Goal: Information Seeking & Learning: Check status

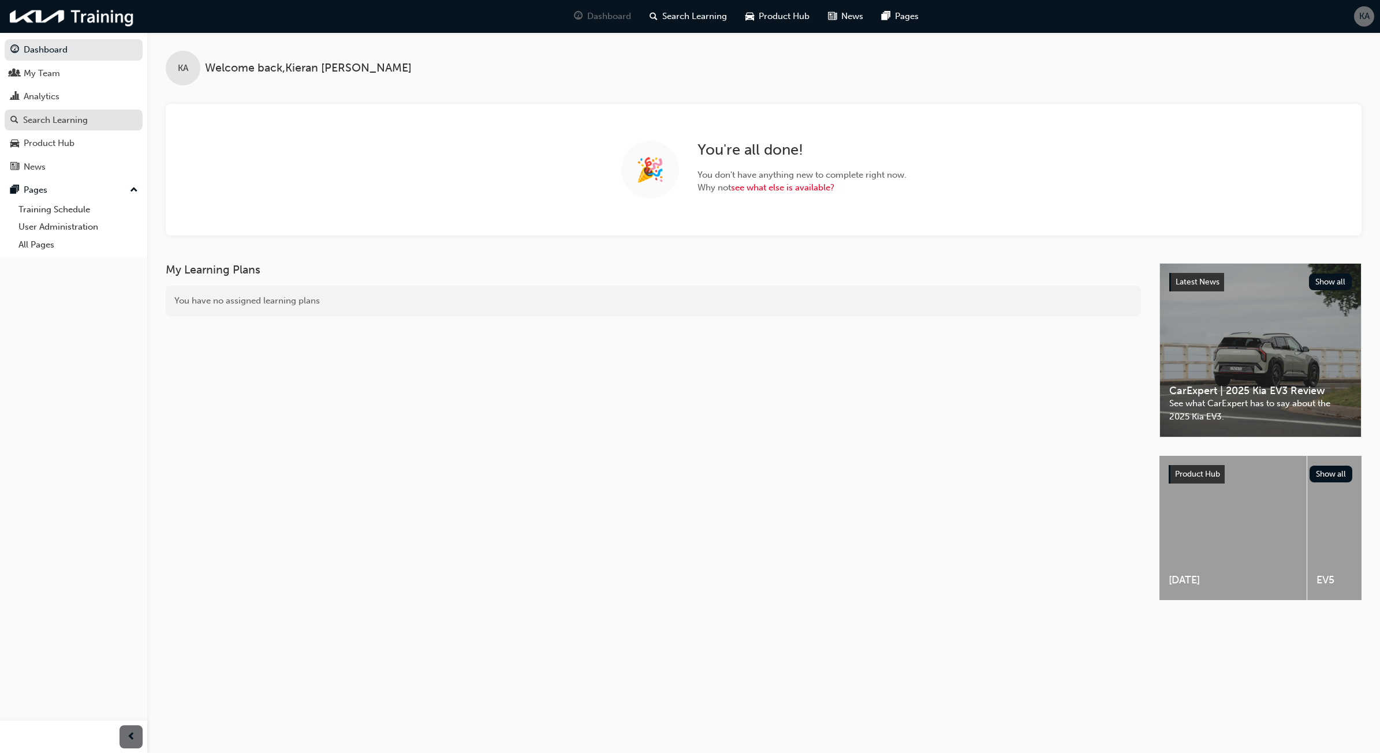
click at [55, 113] on link "Search Learning" at bounding box center [74, 120] width 138 height 21
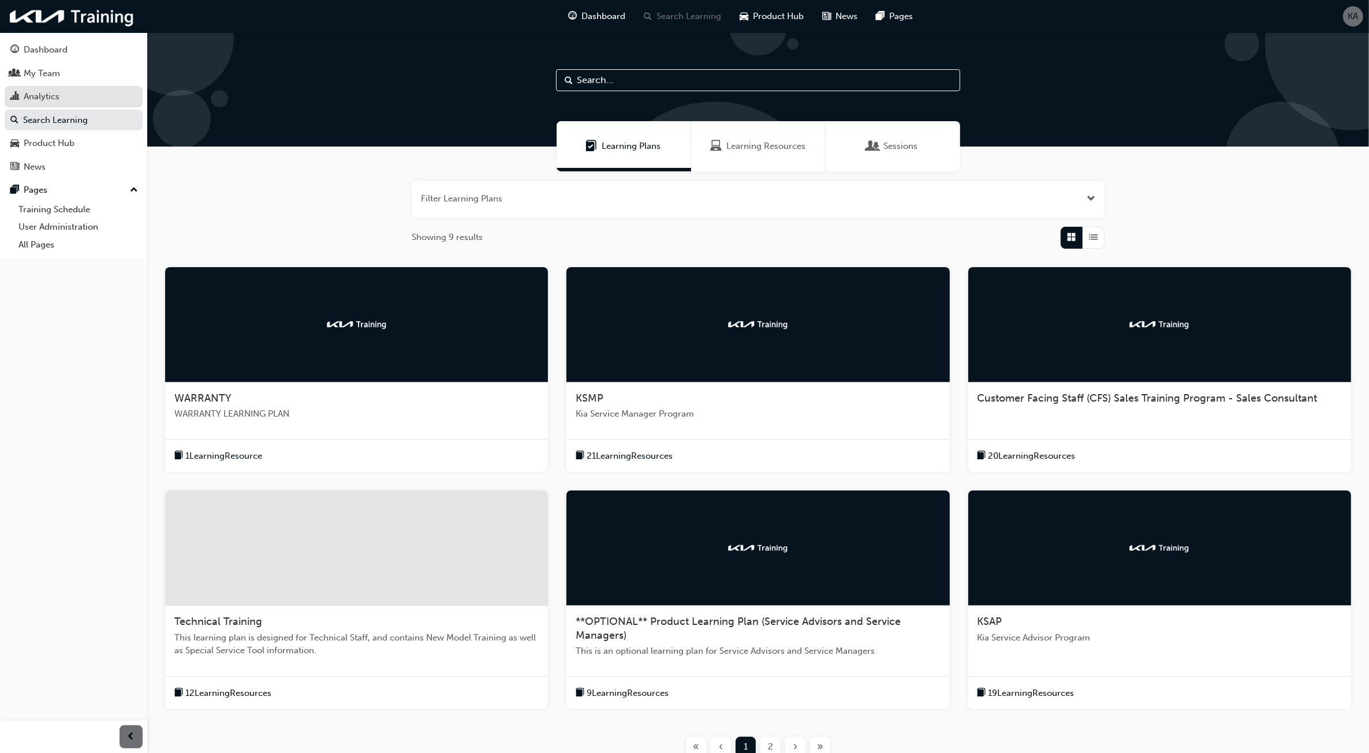
click at [125, 102] on div "Analytics" at bounding box center [73, 96] width 126 height 14
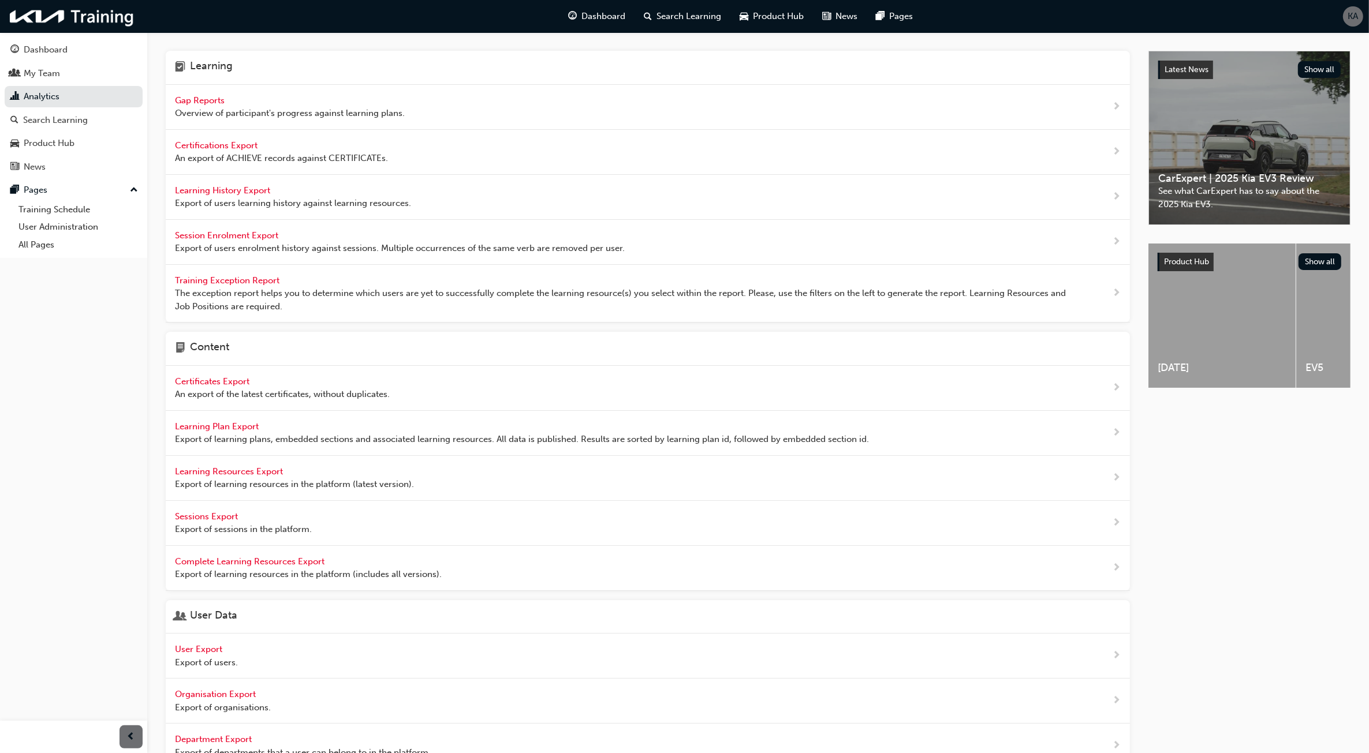
click at [397, 116] on span "Overview of participant's progress against learning plans." at bounding box center [290, 113] width 230 height 13
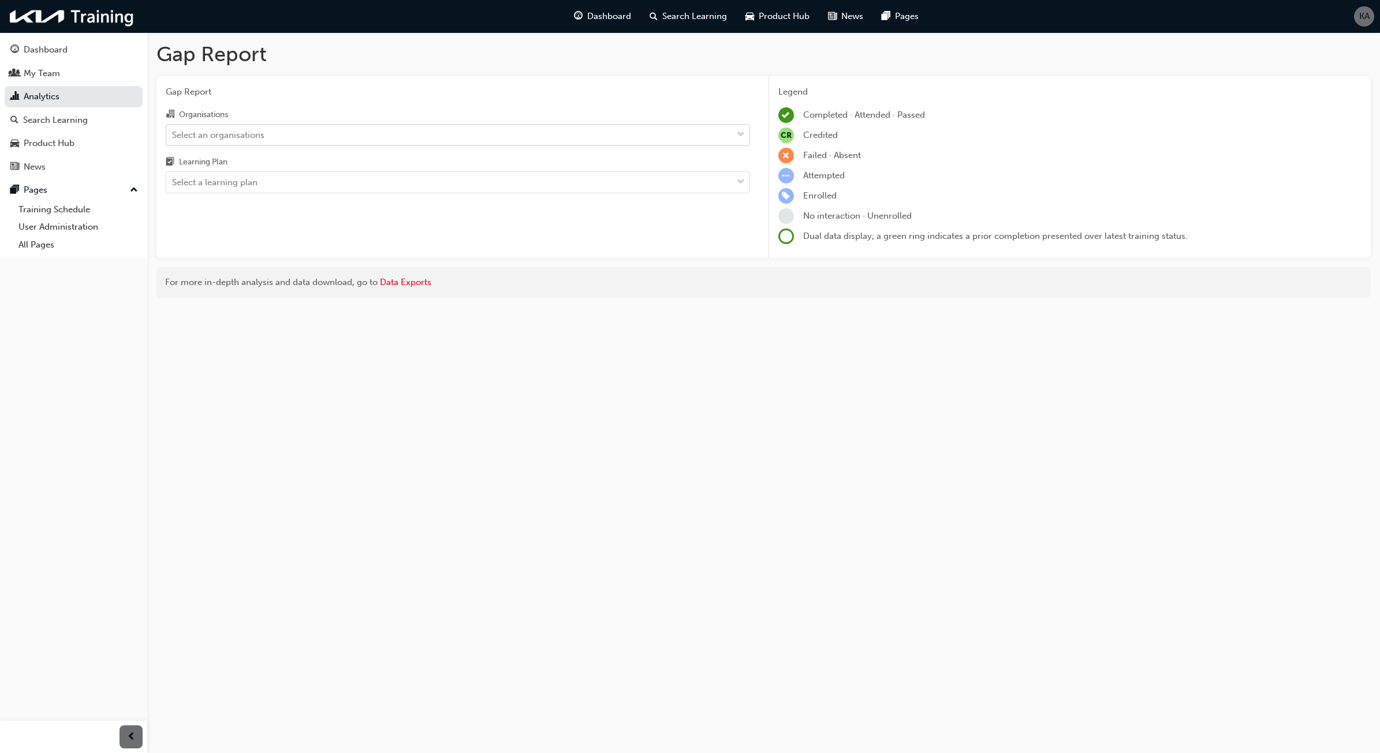
click at [386, 136] on div "Select an organisations" at bounding box center [449, 135] width 566 height 20
click at [173, 136] on input "Organisations Select an organisations" at bounding box center [172, 134] width 1 height 10
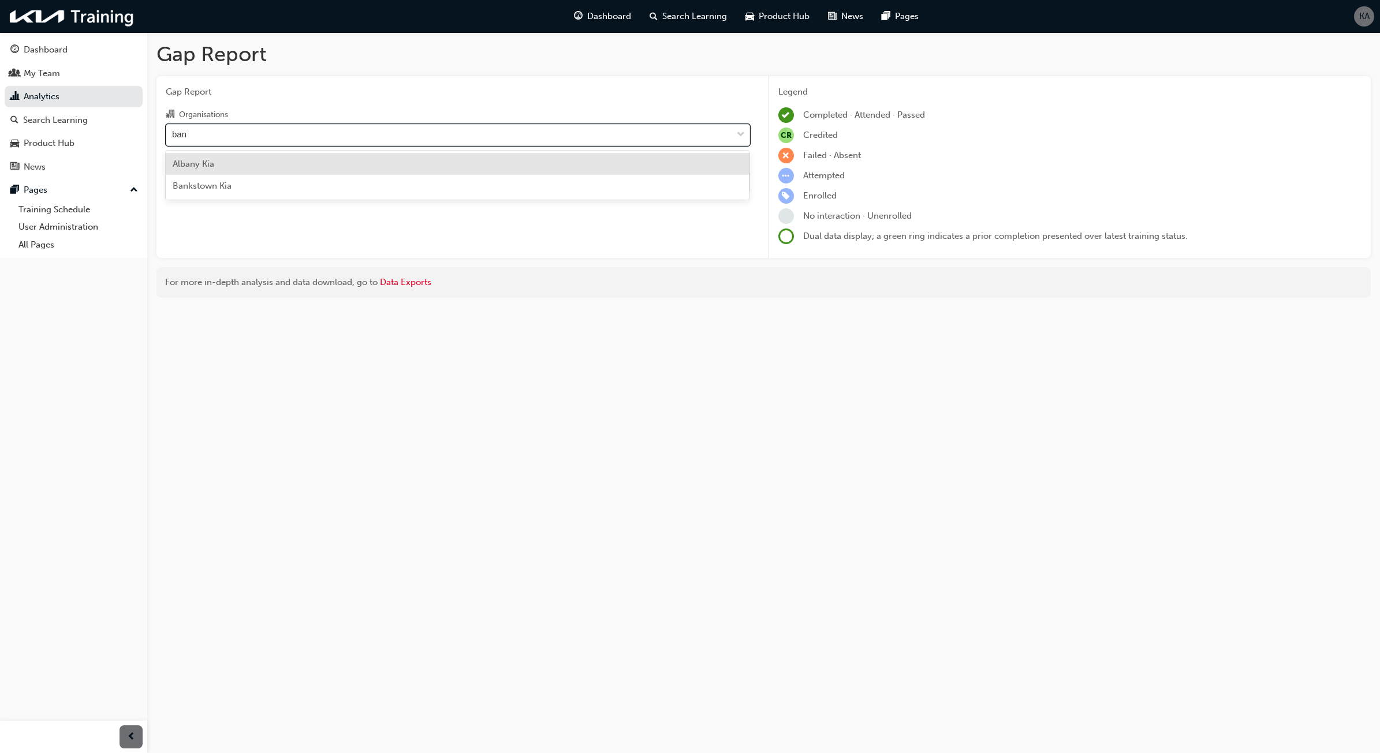
type input "bank"
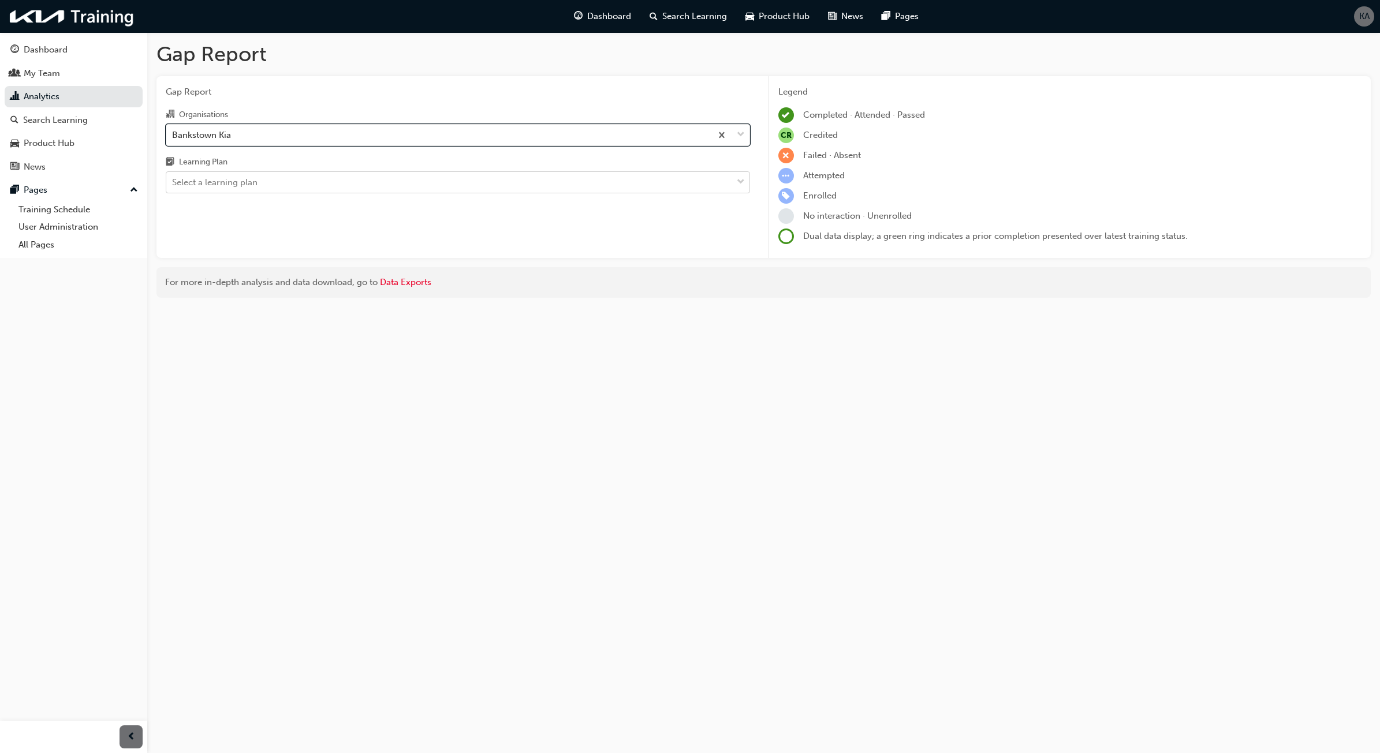
click at [382, 185] on div "Select a learning plan" at bounding box center [449, 183] width 566 height 20
click at [173, 185] on input "Learning Plan Select a learning plan" at bounding box center [172, 182] width 1 height 10
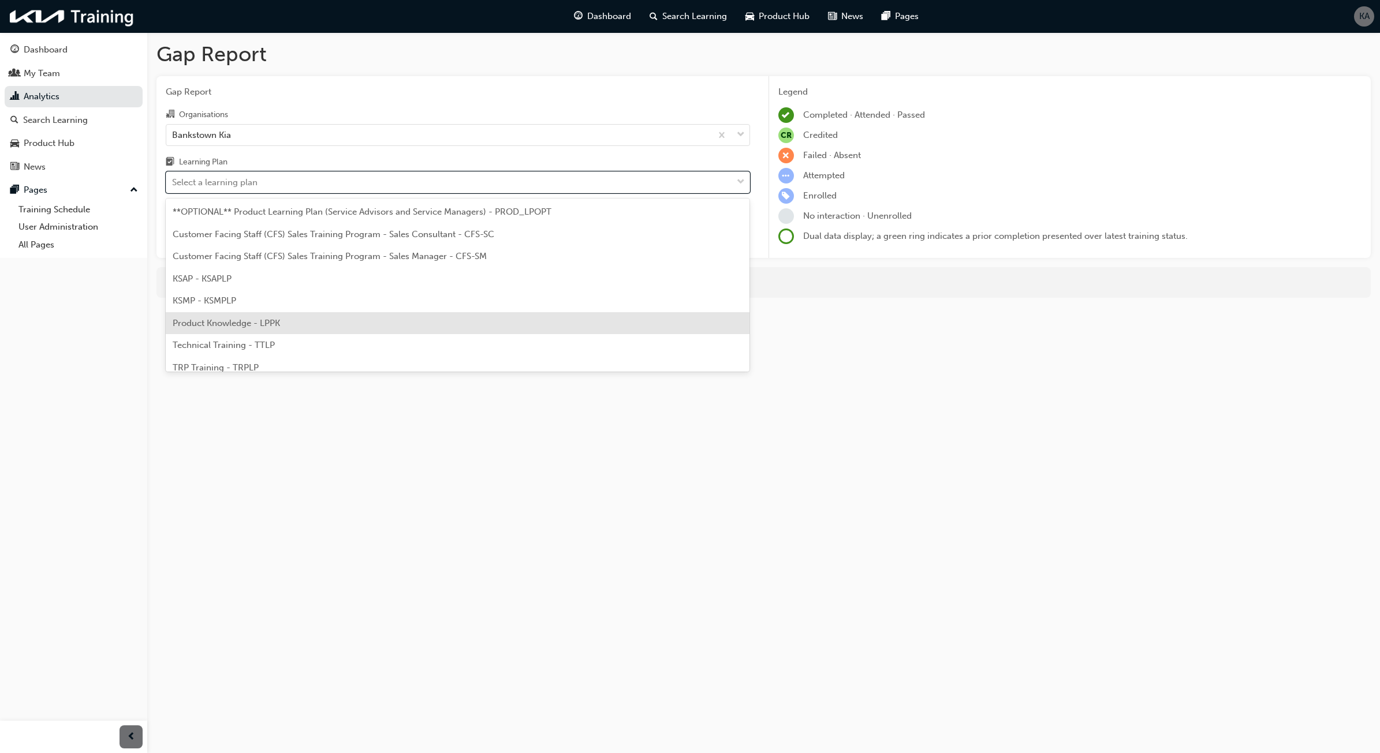
click at [302, 326] on div "Product Knowledge - LPPK" at bounding box center [458, 323] width 584 height 23
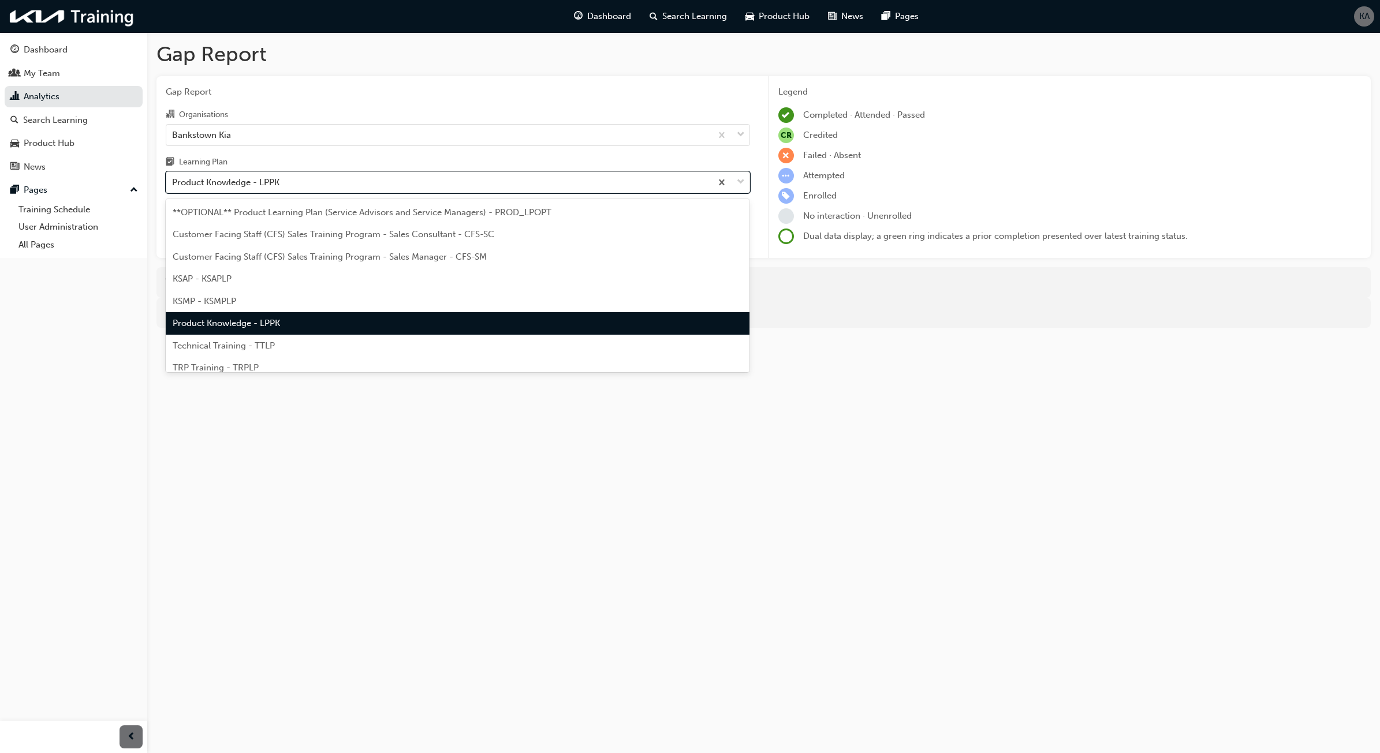
click at [384, 184] on div "Product Knowledge - LPPK" at bounding box center [438, 183] width 545 height 20
click at [173, 184] on input "Learning Plan option Product Knowledge - LPPK, selected. option Product Knowled…" at bounding box center [172, 182] width 1 height 10
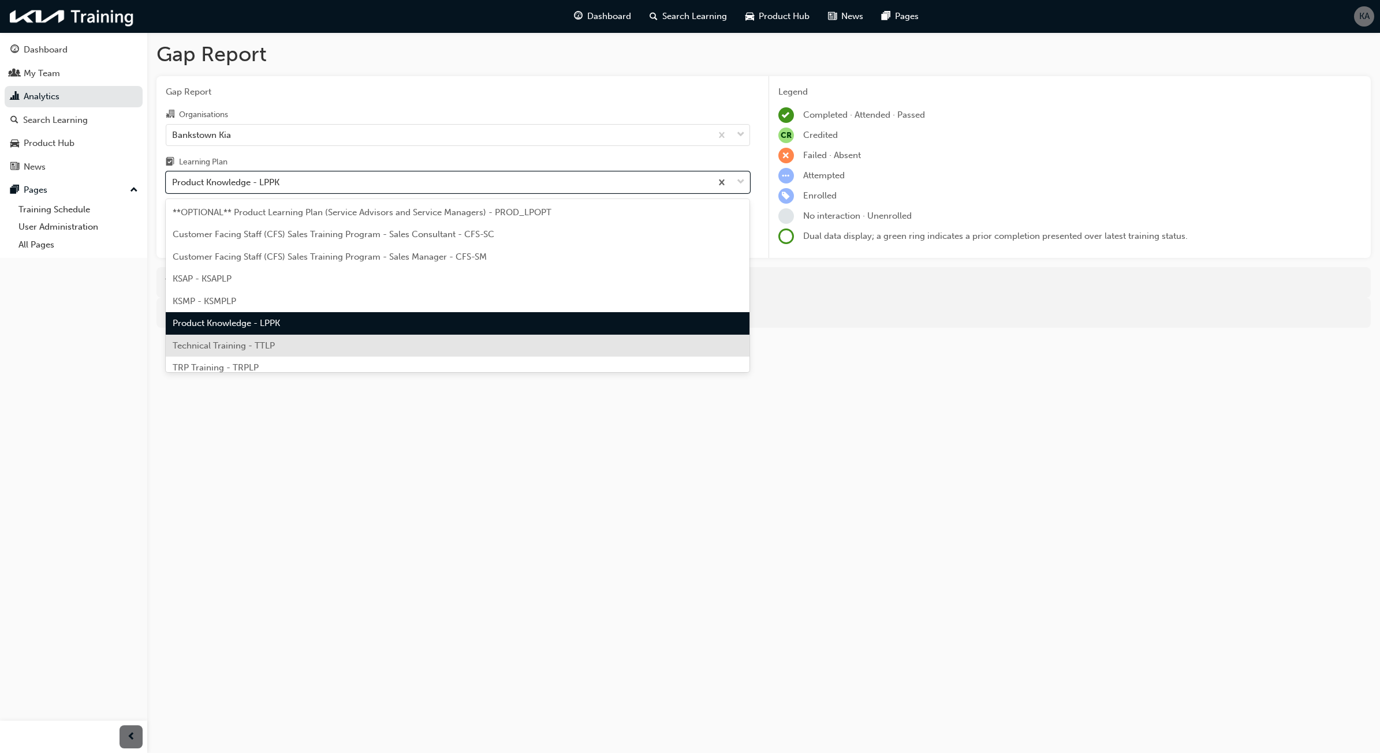
click at [301, 348] on div "Technical Training - TTLP" at bounding box center [458, 346] width 584 height 23
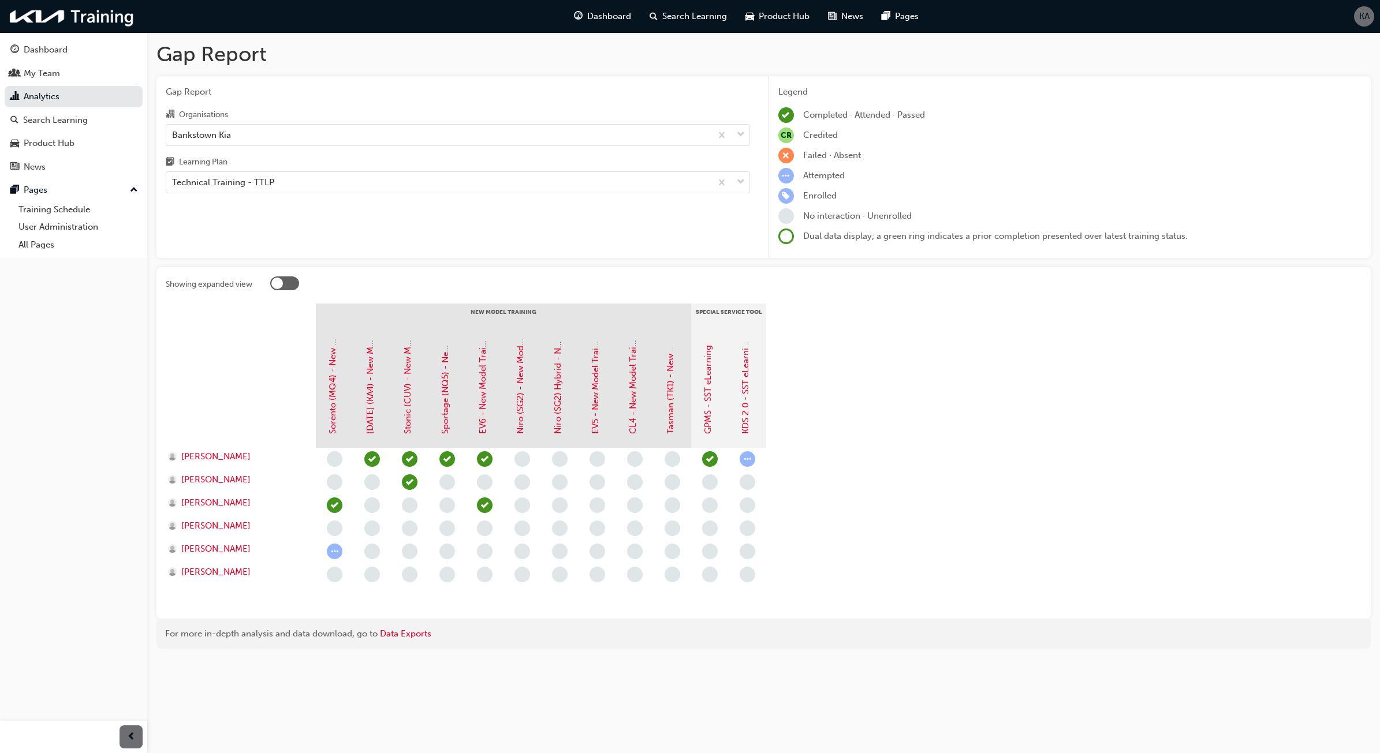
click at [342, 202] on div "Gap Report Organisations Bankstown Kia Learning Plan Technical Training - TTLP" at bounding box center [457, 167] width 603 height 182
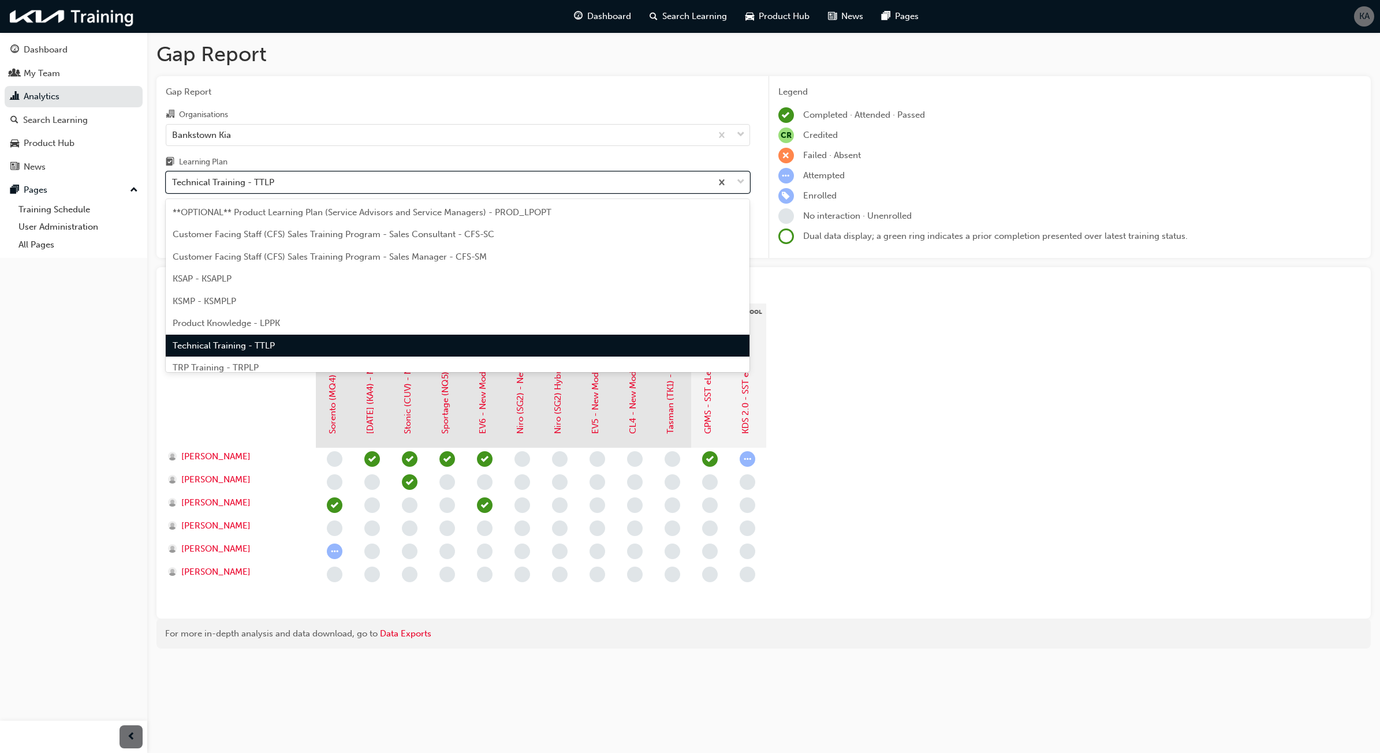
click at [326, 189] on div "Technical Training - TTLP" at bounding box center [438, 183] width 545 height 20
click at [173, 187] on input "Learning Plan option Technical Training - TTLP, selected. option Technical Trai…" at bounding box center [172, 182] width 1 height 10
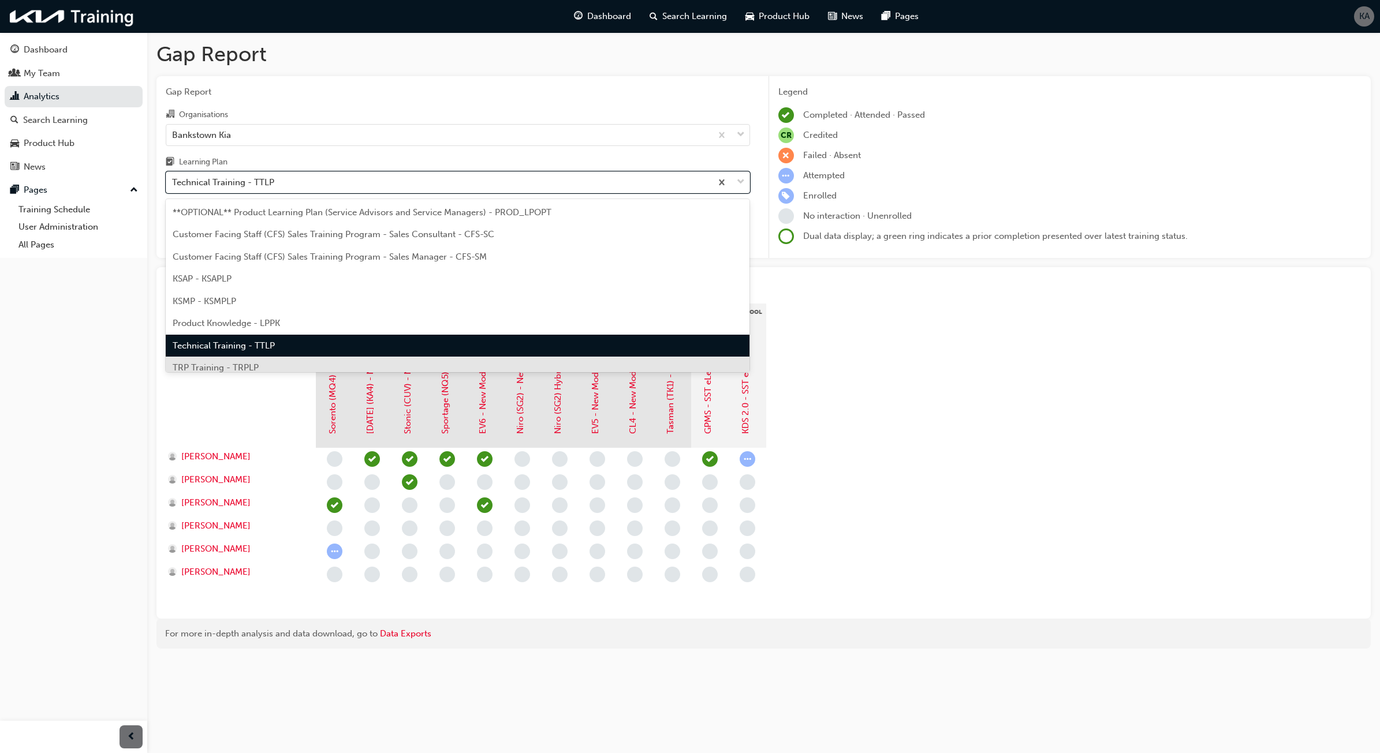
click at [272, 365] on div "TRP Training - TRPLP" at bounding box center [458, 368] width 584 height 23
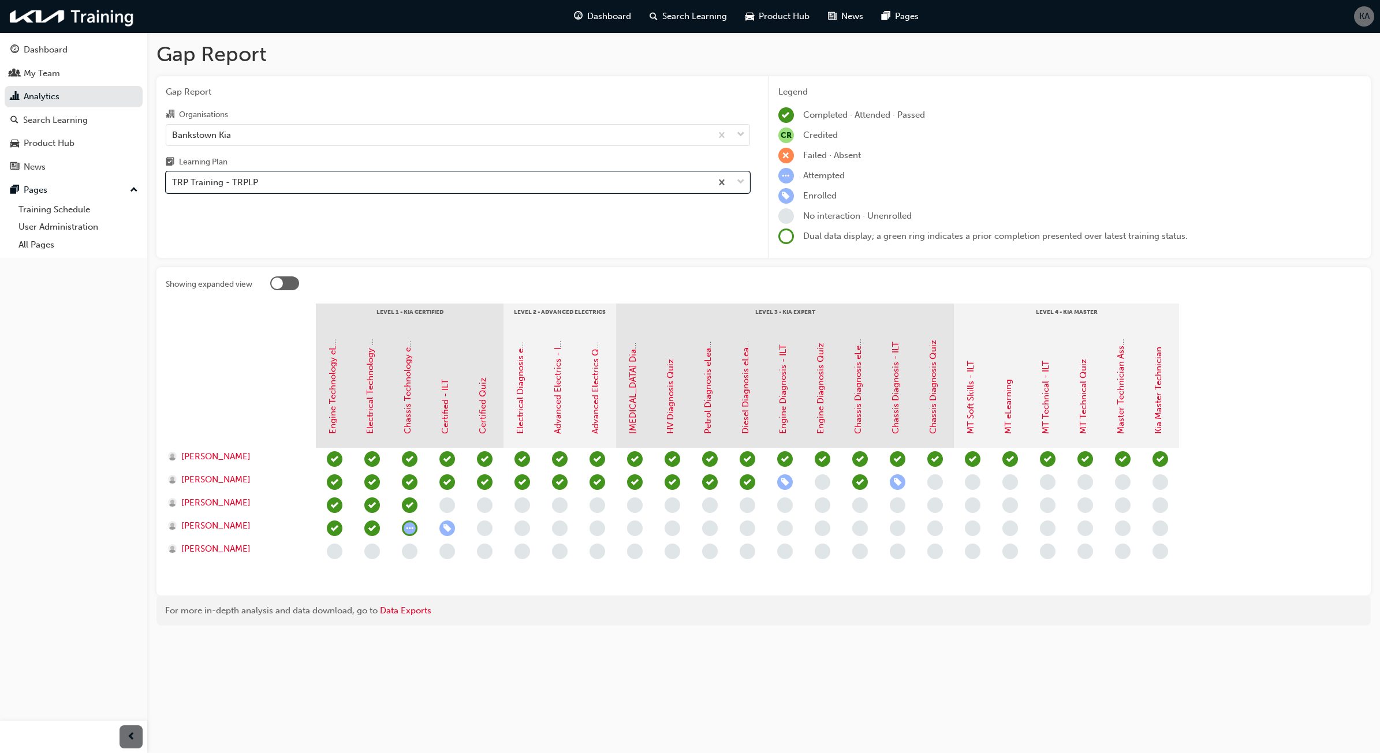
click at [417, 175] on div "TRP Training - TRPLP" at bounding box center [438, 183] width 545 height 20
click at [173, 177] on input "Learning Plan option TRP Training - TRPLP, selected. 0 results available. Selec…" at bounding box center [172, 182] width 1 height 10
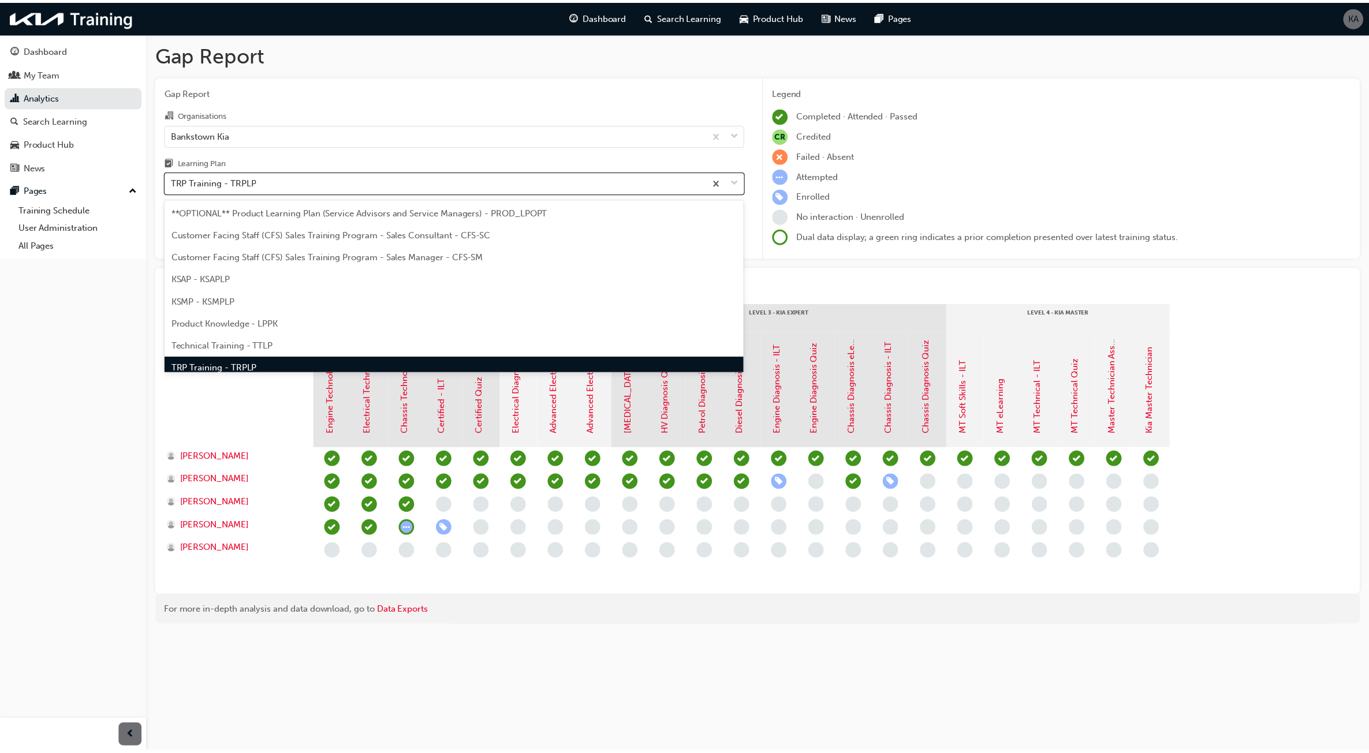
scroll to position [13, 0]
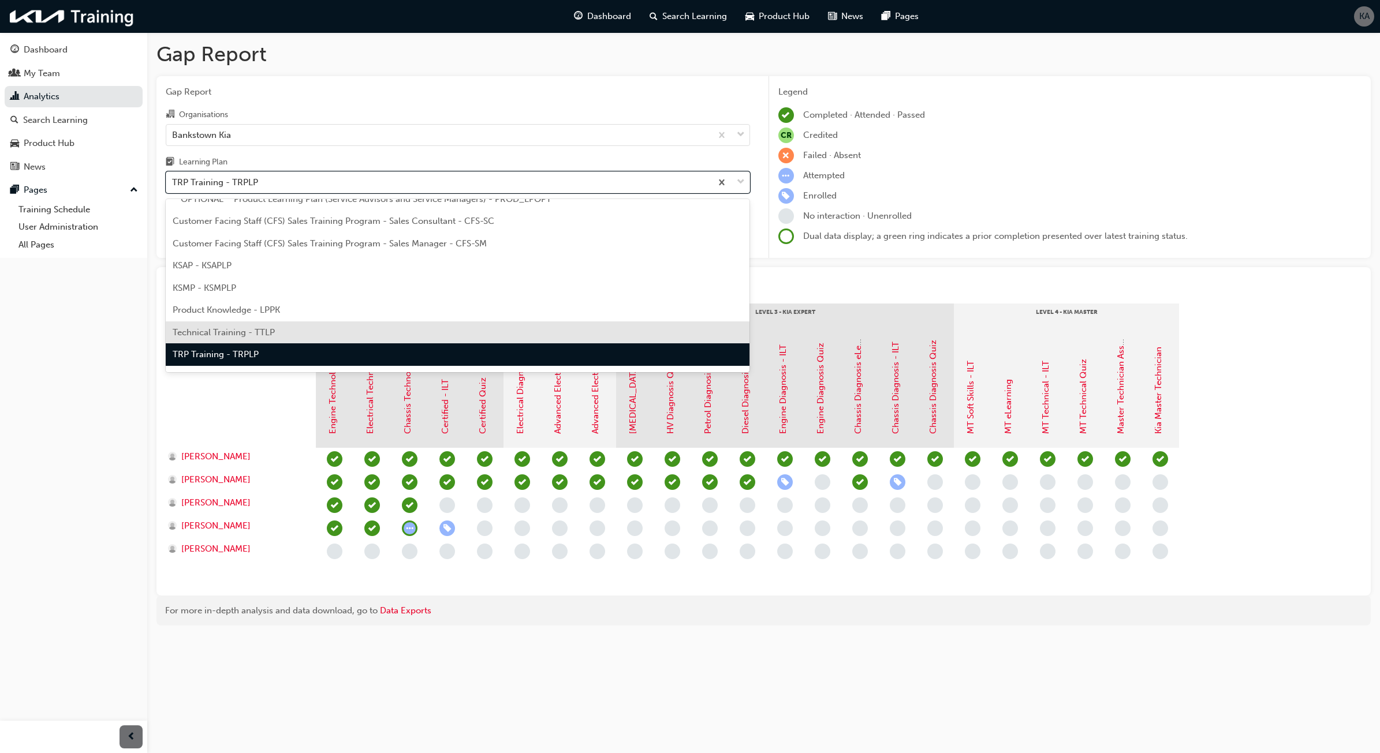
click at [313, 328] on div "Technical Training - TTLP" at bounding box center [458, 333] width 584 height 23
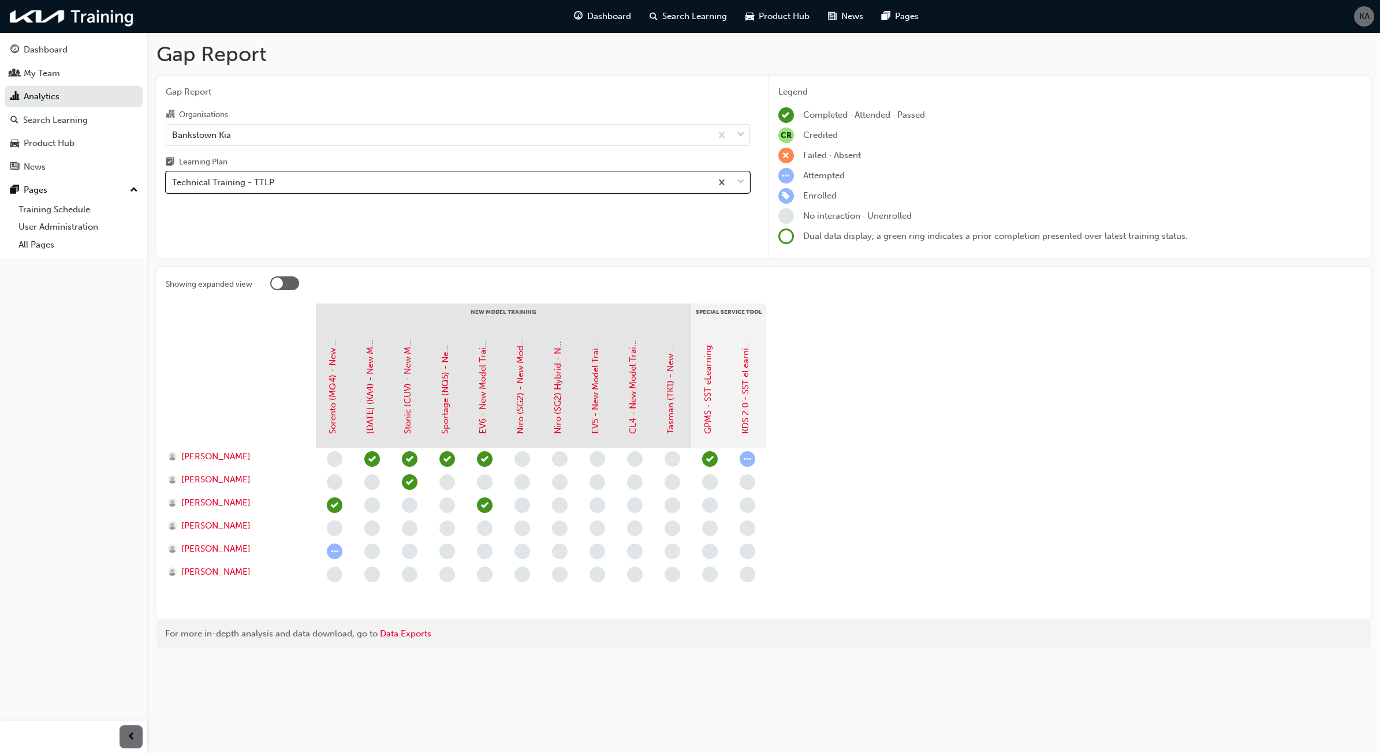
click at [455, 193] on div "Technical Training - TTLP" at bounding box center [458, 182] width 584 height 22
click at [173, 187] on input "Learning Plan option Technical Training - TTLP, selected. 0 results available. …" at bounding box center [172, 182] width 1 height 10
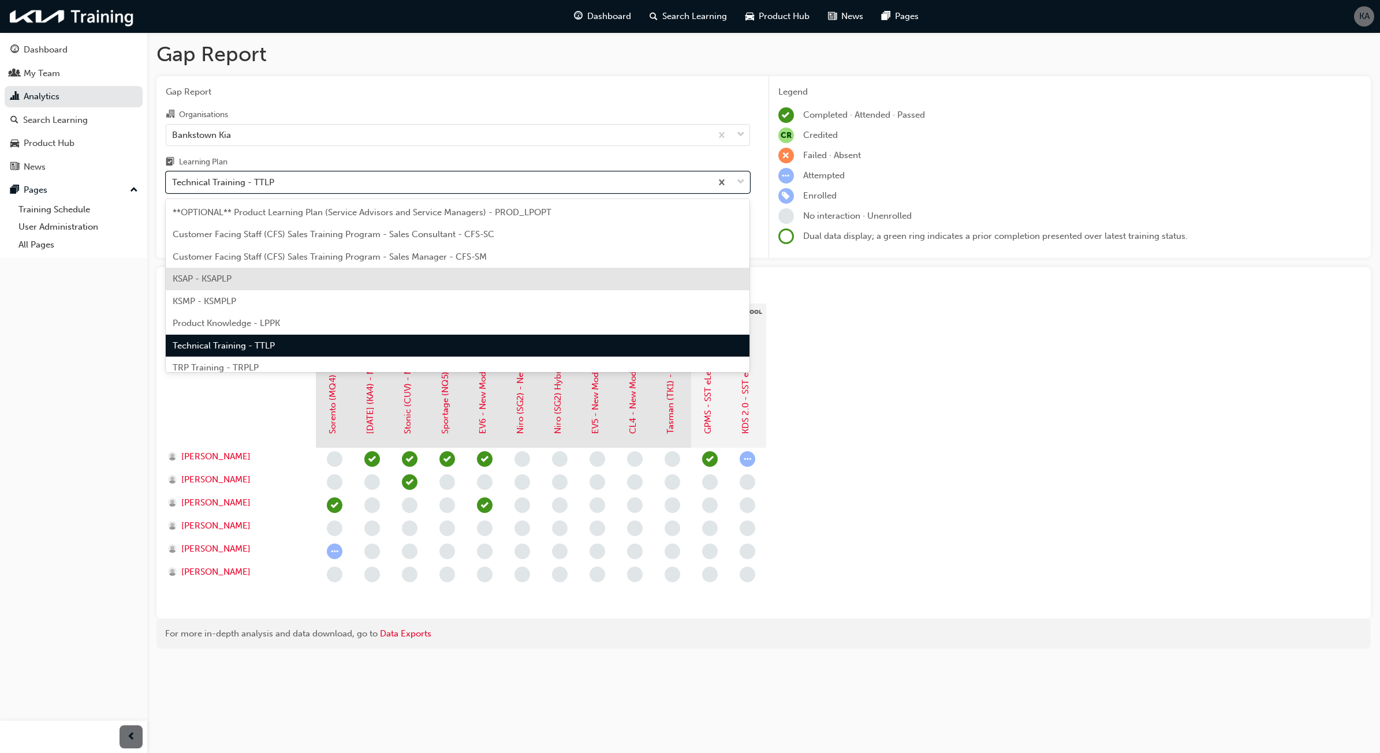
click at [298, 283] on div "KSAP - KSAPLP" at bounding box center [458, 279] width 584 height 23
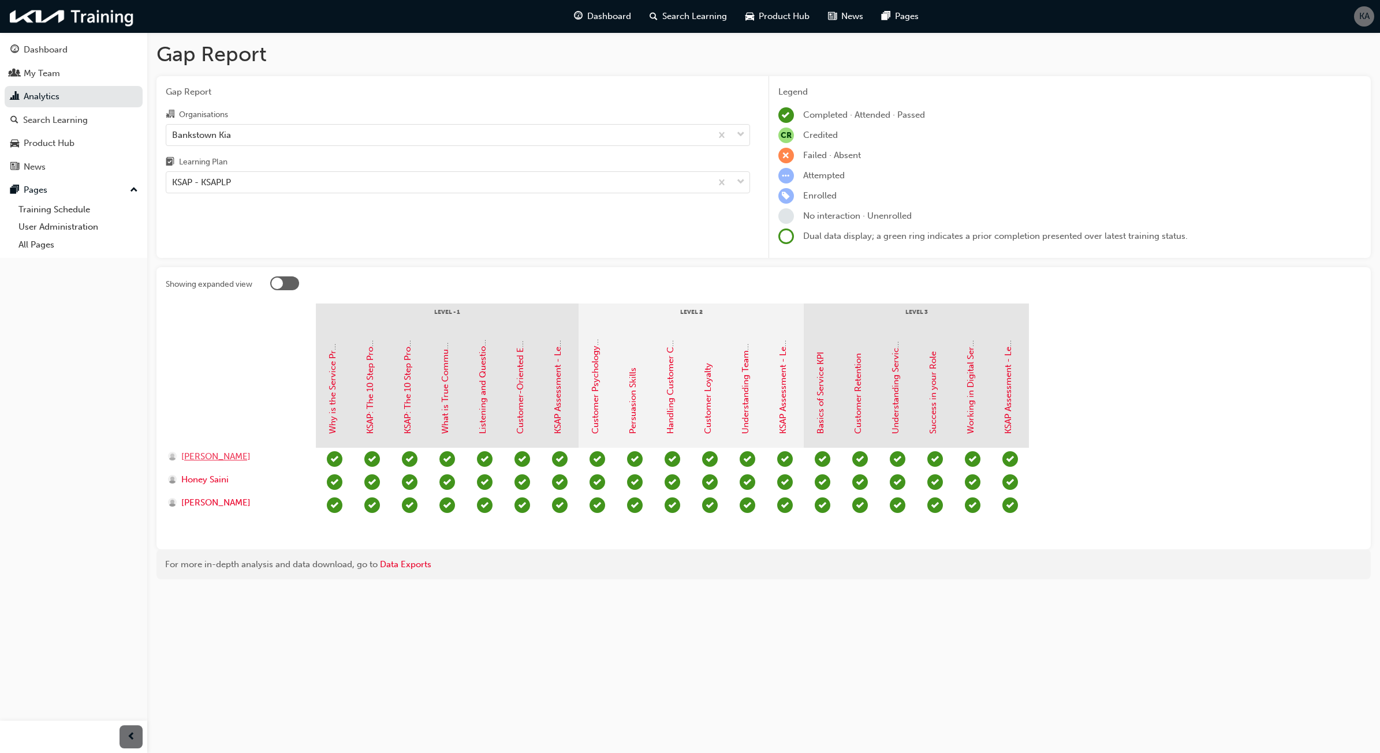
click at [209, 463] on div "[PERSON_NAME]" at bounding box center [241, 459] width 150 height 23
click at [202, 459] on span "[PERSON_NAME]" at bounding box center [215, 456] width 69 height 13
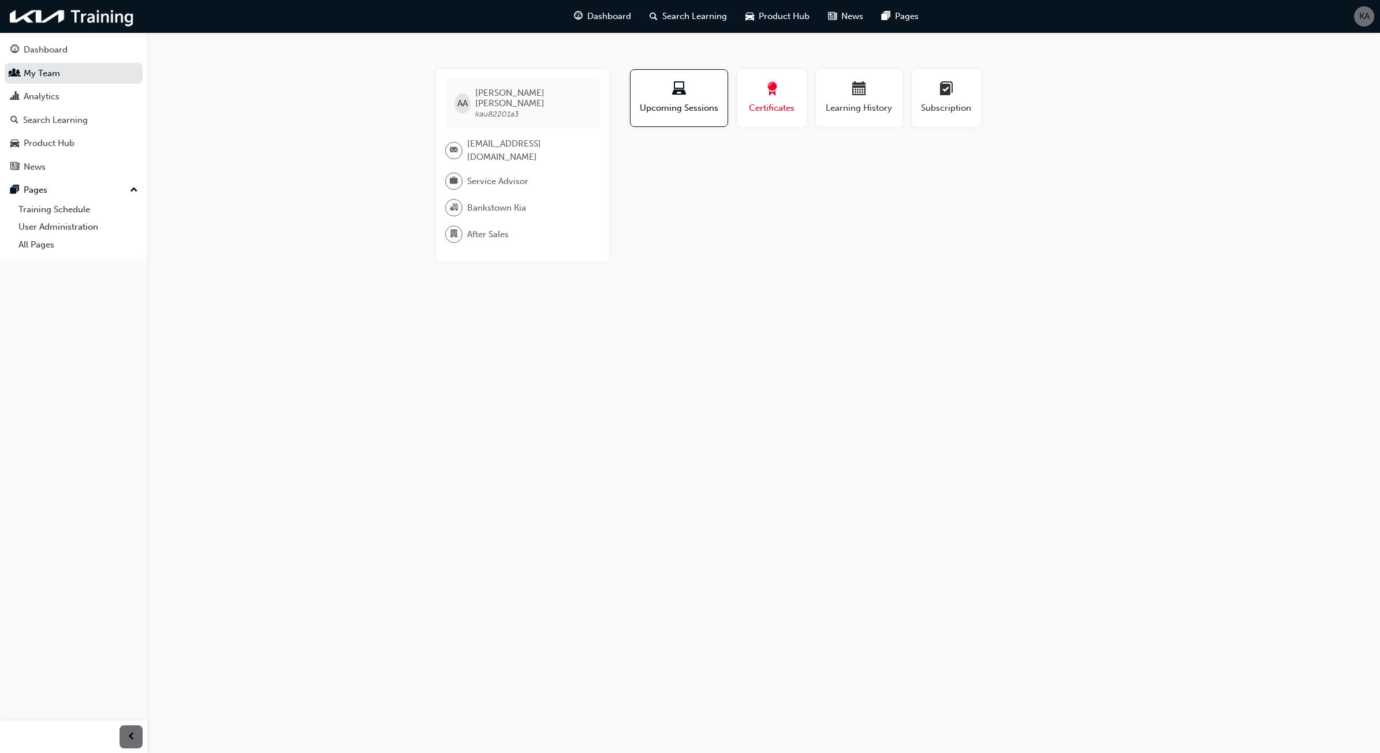
click at [783, 107] on span "Certificates" at bounding box center [772, 108] width 52 height 13
click at [849, 111] on span "Learning History" at bounding box center [858, 108] width 69 height 13
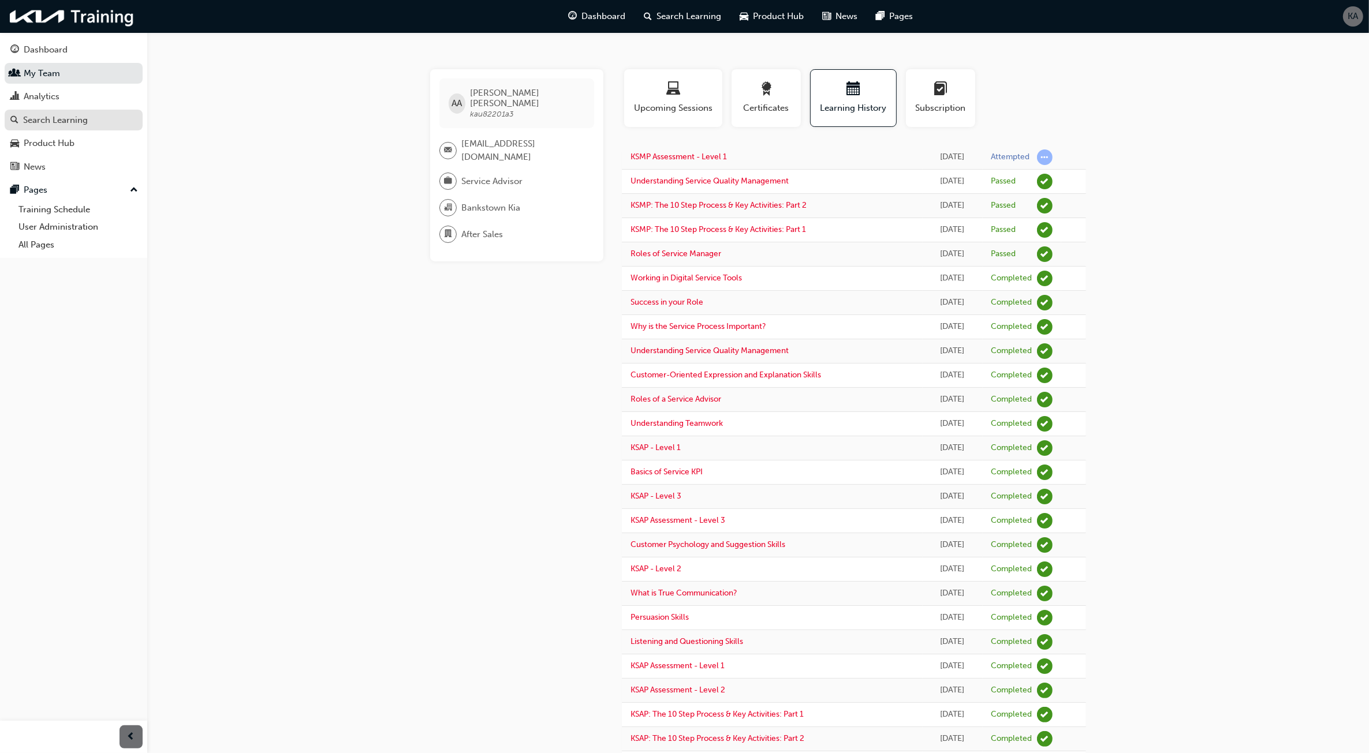
click at [70, 115] on div "Search Learning" at bounding box center [55, 120] width 65 height 13
